Goal: Communication & Community: Answer question/provide support

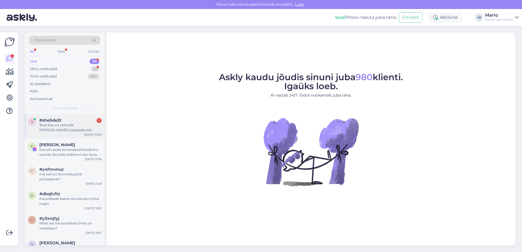
click at [76, 128] on div "Tere! Kas on vôimalik [PERSON_NAME] külastada teie privaatsauna?" at bounding box center [70, 128] width 62 height 10
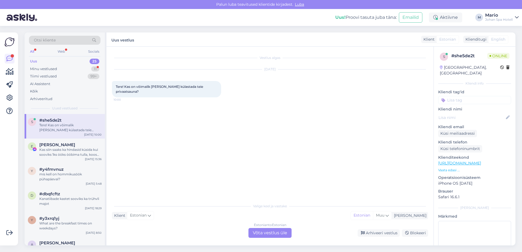
click at [269, 235] on div "Estonian to Estonian Võta vestlus üle" at bounding box center [270, 233] width 43 height 10
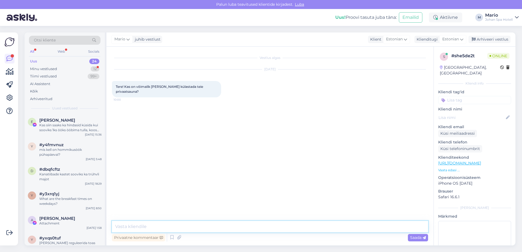
click at [242, 231] on textarea at bounding box center [270, 226] width 316 height 11
type textarea "t"
type textarea "R"
click at [270, 228] on textarea "Tere! Meie privaatsaun on [PERSON_NAME]. Mis [PERSON_NAME] sooviksite sauna kül…" at bounding box center [270, 226] width 316 height 11
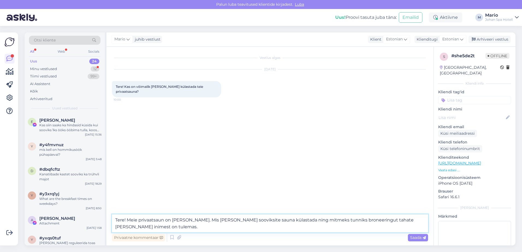
drag, startPoint x: 283, startPoint y: 222, endPoint x: 273, endPoint y: 222, distance: 10.1
click at [273, 222] on textarea "Tere! Meie privaatsaun on [PERSON_NAME]. Mis [PERSON_NAME] sooviksite sauna kül…" at bounding box center [270, 224] width 316 height 18
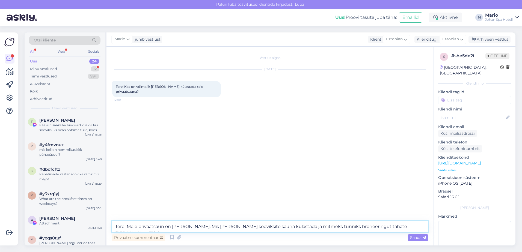
click at [365, 228] on textarea "Tere! Meie privaatsaun on [PERSON_NAME]. Mis [PERSON_NAME] sooviksite sauna kül…" at bounding box center [270, 226] width 316 height 11
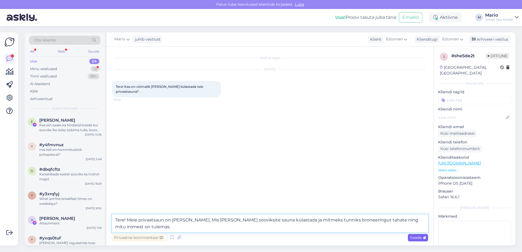
type textarea "Tere! Meie privaatsaun on [PERSON_NAME]. Mis [PERSON_NAME] sooviksite sauna kül…"
click at [413, 240] on div "Saada" at bounding box center [418, 237] width 20 height 7
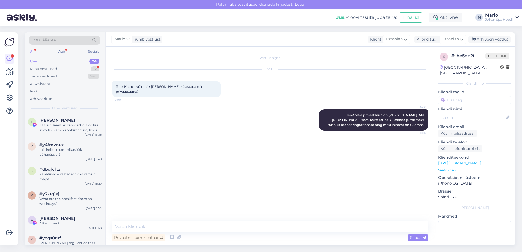
click at [46, 62] on div "Uus 24" at bounding box center [65, 62] width 72 height 8
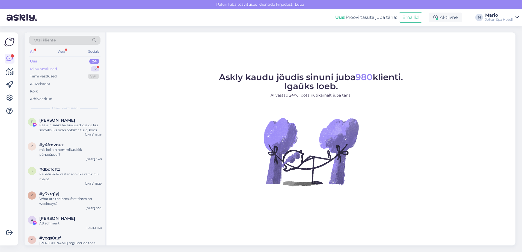
click at [52, 67] on div "Minu vestlused" at bounding box center [43, 68] width 27 height 5
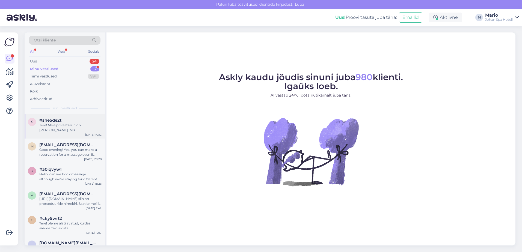
click at [75, 121] on div "#she5de2t" at bounding box center [70, 120] width 62 height 5
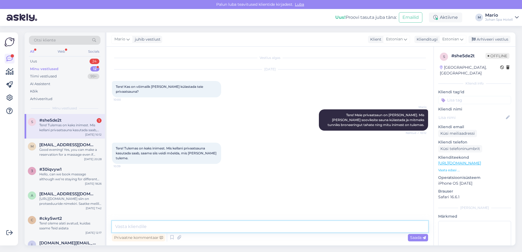
click at [156, 230] on textarea at bounding box center [270, 226] width 316 height 11
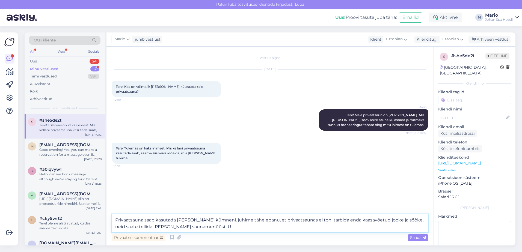
click at [223, 220] on textarea "Privaatsauna saab kasutada kuni kella kümneni. juhime tähelepanu, et privaatsau…" at bounding box center [270, 224] width 316 height 18
click at [276, 228] on textarea "Privaatsauna saab kasutada kuni kella kümneni. Juhime tähelepanu, et privaatsau…" at bounding box center [270, 224] width 316 height 18
click at [191, 227] on textarea "Privaatsauna saab kasutada kuni kella kümneni. Juhime tähelepanu, et privaatsau…" at bounding box center [270, 224] width 316 height 18
click at [188, 229] on textarea "Privaatsauna saab kasutada kuni kella kümneni. Juhime tähelepanu, et privaatsau…" at bounding box center [270, 224] width 316 height 18
click at [200, 227] on textarea "Privaatsauna saab kasutada kuni kella kümneni. Juhime tähelepanu, et privaatsau…" at bounding box center [270, 224] width 316 height 18
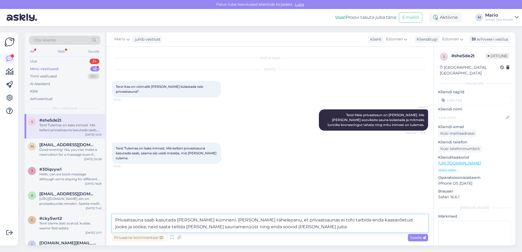
click at [225, 226] on textarea "Privaatsauna saab kasutada kuni kella kümneni. Juhime tähelepanu, et privaatsau…" at bounding box center [270, 224] width 316 height 18
click at [290, 226] on textarea "Privaatsauna saab kasutada kuni kella kümneni. Juhime tähelepanu, et privaatsau…" at bounding box center [270, 224] width 316 height 18
click at [227, 228] on textarea "Privaatsauna saab kasutada kuni kella kümneni. Juhime tähelepanu, et privaatsau…" at bounding box center [270, 224] width 316 height 18
type textarea "Privaatsauna saab kasutada kuni kella kümneni. Juhime tähelepanu, et privaatsau…"
click at [418, 239] on span "Saada" at bounding box center [418, 237] width 16 height 5
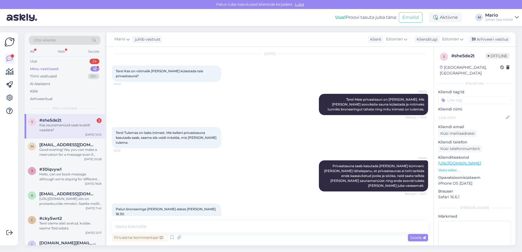
scroll to position [39, 0]
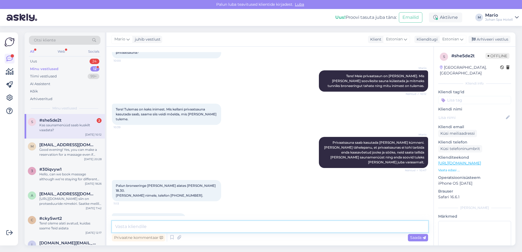
click at [177, 225] on textarea at bounding box center [270, 226] width 316 height 11
click at [117, 227] on textarea "kas sauna" at bounding box center [270, 226] width 316 height 11
click at [151, 227] on textarea "Kas sauna" at bounding box center [270, 226] width 316 height 11
click at [195, 226] on textarea "Kas sauna broneering on siis 22ni." at bounding box center [270, 226] width 316 height 11
paste textarea "?"
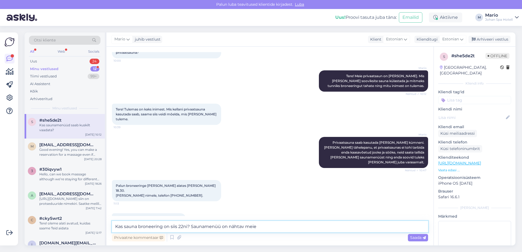
click at [244, 228] on textarea "Kas sauna broneering on siis 22ni? Saunamenüü on nähtav meie" at bounding box center [270, 226] width 316 height 11
drag, startPoint x: 187, startPoint y: 227, endPoint x: 179, endPoint y: 227, distance: 7.9
click at [179, 227] on textarea "Kas sauna broneering on siis 22ni? Saunamenüü on nähtaval meie" at bounding box center [270, 226] width 316 height 11
click at [276, 225] on textarea "Kas sauna broneering on siis kümneni? Saunamenüü on nähtaval meie" at bounding box center [270, 226] width 316 height 11
click at [302, 229] on textarea "Kas sauna broneering on siis kümneni? Saunamenüü on nähtaval meie kodulehel" at bounding box center [270, 226] width 316 height 11
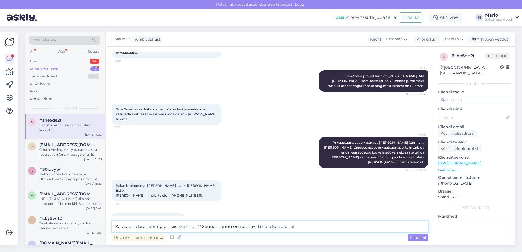
paste textarea "?"
paste textarea "https://johan.ee/"
type textarea "Kas sauna broneering on siis kümneni? Saunamenüü on nähtaval meie kodulehel htt…"
click at [412, 239] on span "Saada" at bounding box center [418, 237] width 16 height 5
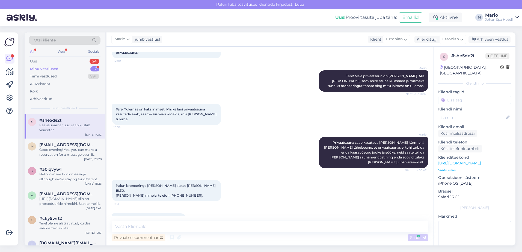
scroll to position [67, 0]
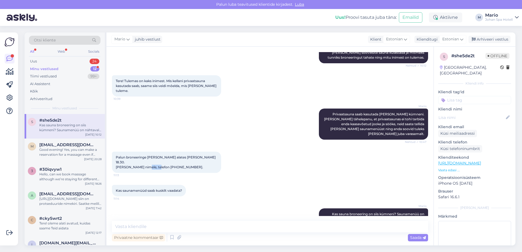
drag, startPoint x: 178, startPoint y: 152, endPoint x: 166, endPoint y: 154, distance: 11.7
click at [166, 155] on span "Palun broneeringe meile saun alates kell 18.30. Janne Nurmik nimele, telefon 55…" at bounding box center [166, 162] width 101 height 14
drag, startPoint x: 166, startPoint y: 154, endPoint x: 170, endPoint y: 151, distance: 5.0
copy span "5577135"
click at [238, 179] on div "Kas saunamenüüd saab kuskilt vaadata? 11:14" at bounding box center [270, 190] width 316 height 23
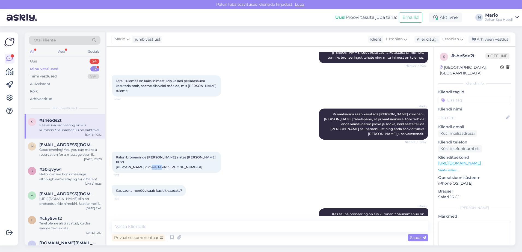
drag, startPoint x: 179, startPoint y: 153, endPoint x: 166, endPoint y: 154, distance: 13.4
click at [166, 155] on span "Palun broneeringe meile saun alates kell 18.30. Janne Nurmik nimele, telefon 55…" at bounding box center [166, 162] width 101 height 14
drag, startPoint x: 166, startPoint y: 154, endPoint x: 169, endPoint y: 153, distance: 3.2
copy span "5577135."
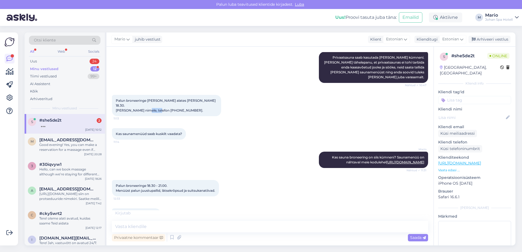
scroll to position [148, 0]
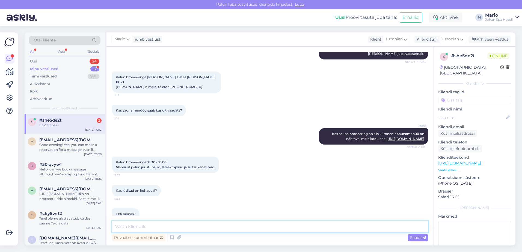
click at [165, 226] on textarea at bounding box center [270, 226] width 316 height 11
click at [116, 228] on textarea "jah, rätikud on meie poolt." at bounding box center [270, 226] width 316 height 11
type textarea "Jah, rätikud on meie poolt."
click at [414, 236] on span "Saada" at bounding box center [418, 237] width 16 height 5
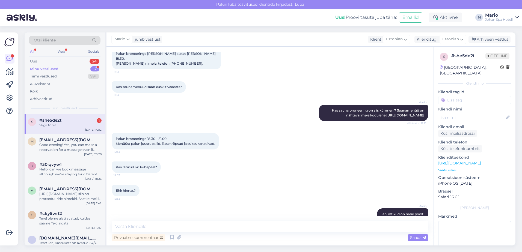
scroll to position [195, 0]
